Goal: Task Accomplishment & Management: Manage account settings

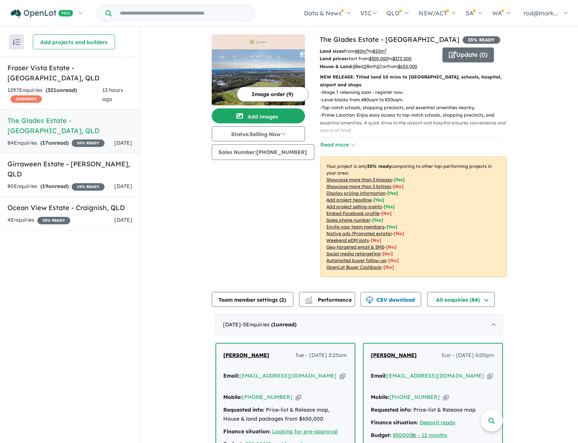
scroll to position [204, 0]
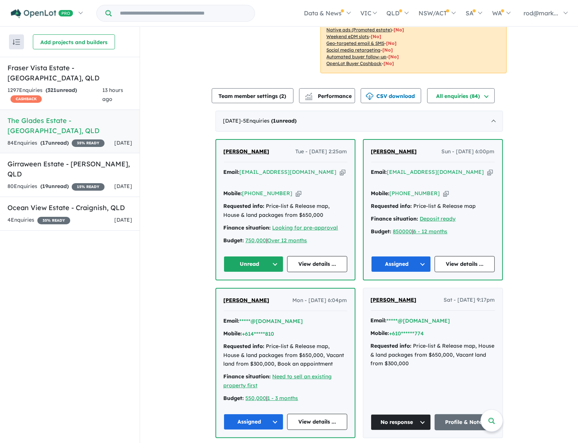
click at [275, 257] on button "Unread" at bounding box center [254, 264] width 60 height 16
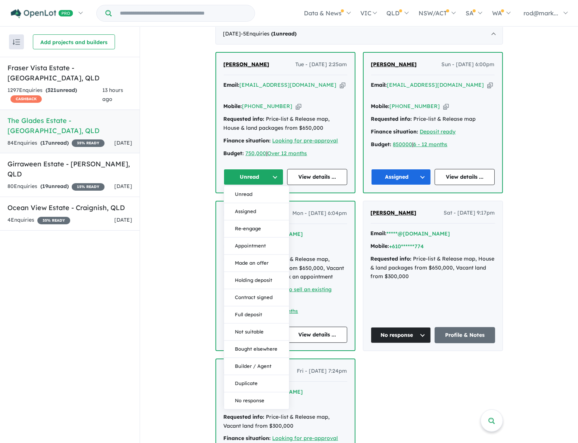
scroll to position [340, 0]
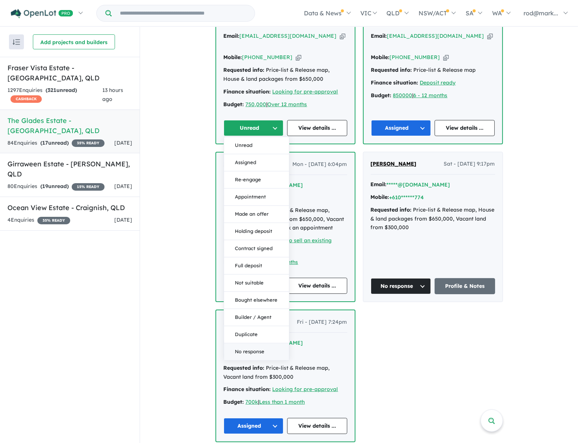
click at [245, 343] on button "No response" at bounding box center [256, 351] width 65 height 17
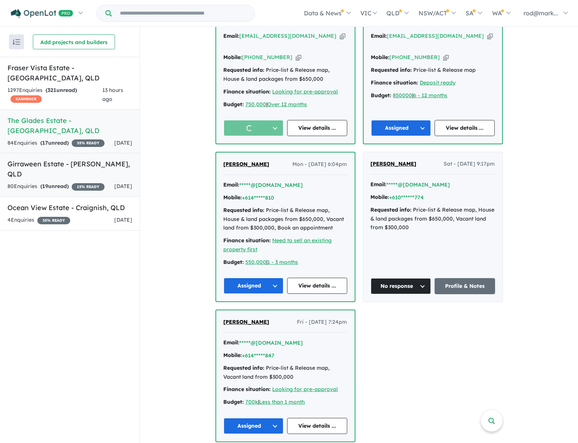
click at [80, 159] on link "Girraween Estate - [PERSON_NAME] , QLD 80 Enquir ies ( 19 unread) 15 % READY [D…" at bounding box center [70, 175] width 140 height 44
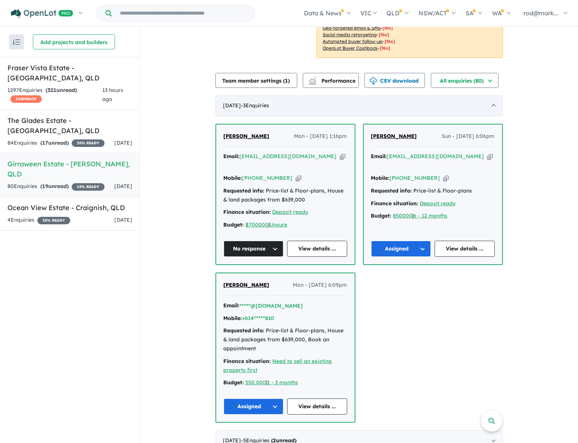
scroll to position [136, 0]
click at [22, 202] on h5 "Ocean View Estate - [GEOGRAPHIC_DATA] , [GEOGRAPHIC_DATA]" at bounding box center [69, 207] width 125 height 10
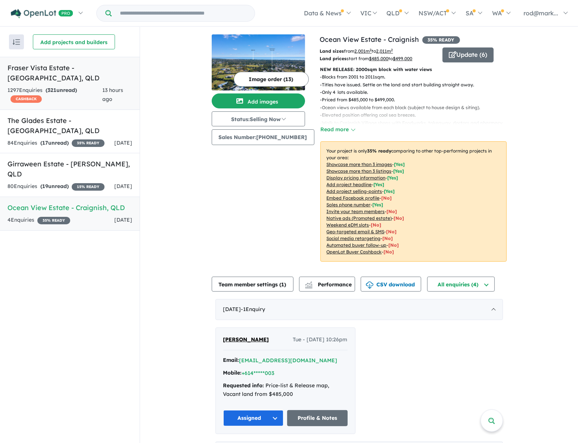
click at [50, 68] on h5 "Fraser Vista Estate - [GEOGRAPHIC_DATA] , [GEOGRAPHIC_DATA]" at bounding box center [69, 73] width 125 height 20
